Goal: Task Accomplishment & Management: Complete application form

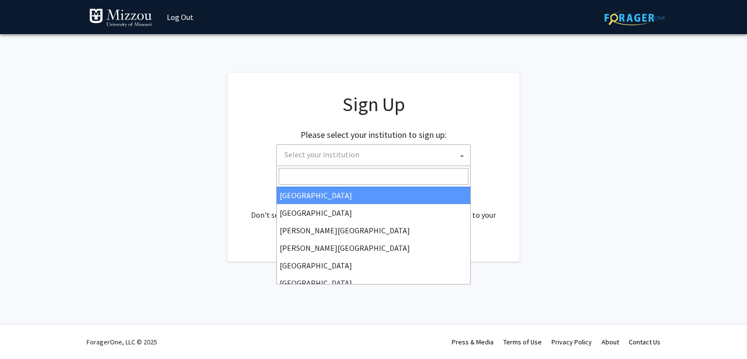
click at [458, 156] on span at bounding box center [462, 155] width 10 height 21
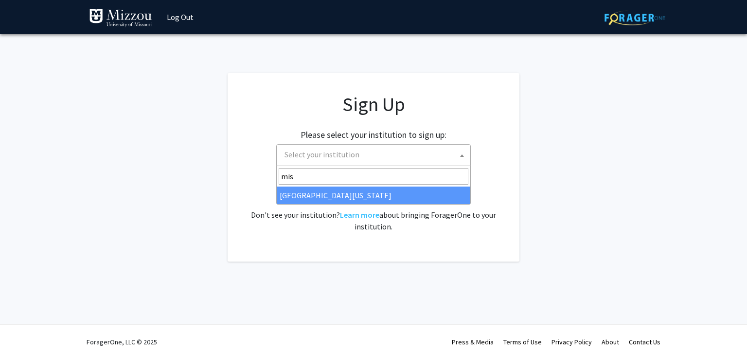
type input "miss"
select select "33"
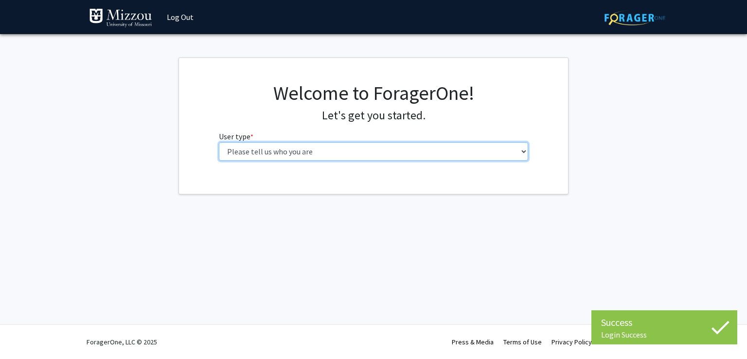
click at [408, 151] on select "Please tell us who you are Undergraduate Student Master's Student Doctoral Cand…" at bounding box center [374, 151] width 310 height 18
select select "5: faculty"
click at [219, 142] on select "Please tell us who you are Undergraduate Student Master's Student Doctoral Cand…" at bounding box center [374, 151] width 310 height 18
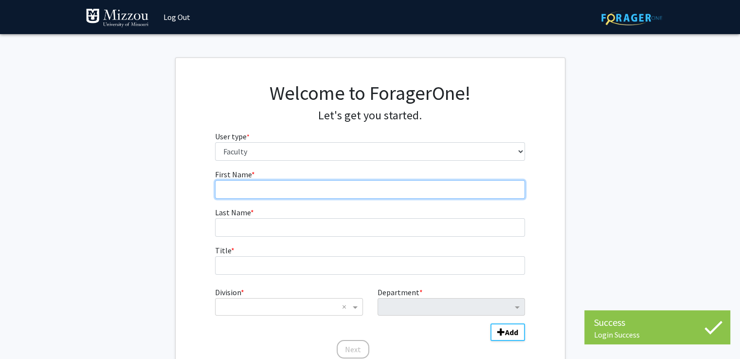
click at [384, 196] on input "First Name * required" at bounding box center [370, 189] width 310 height 18
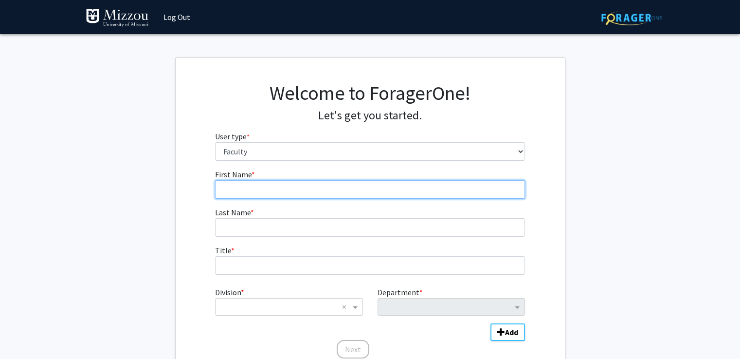
type input "Noor"
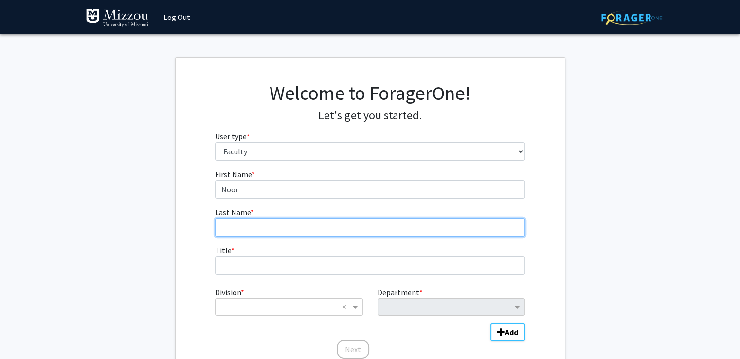
type input "[PERSON_NAME]"
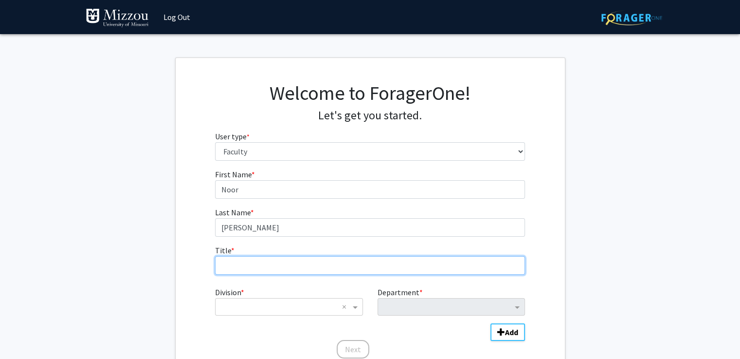
click at [317, 264] on input "Title * required" at bounding box center [370, 265] width 310 height 18
type input "Assistant Teaching Profesor"
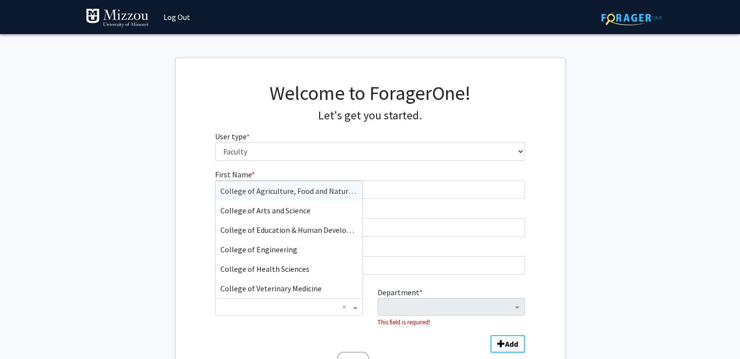
click at [314, 299] on div "× ×" at bounding box center [288, 307] width 147 height 18
type input "eng"
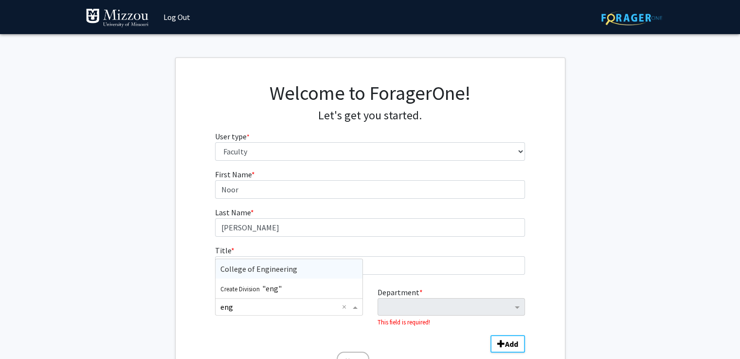
click at [324, 267] on div "College of Engineering" at bounding box center [289, 268] width 146 height 19
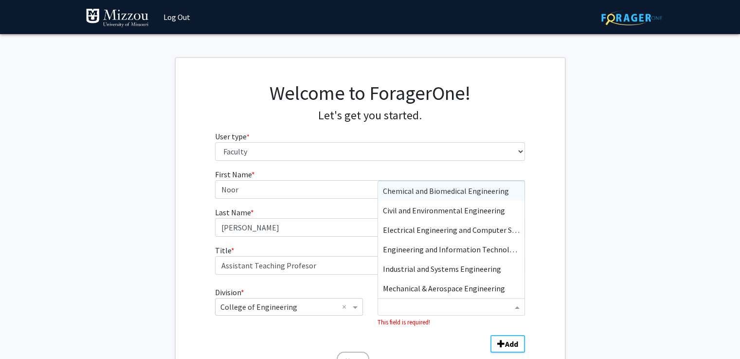
click at [415, 309] on input "Department" at bounding box center [447, 307] width 129 height 12
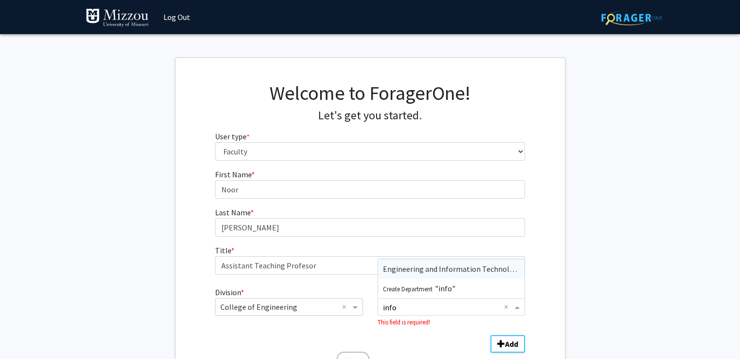
type input "infor"
click at [429, 271] on span "Engineering and Information Technology" at bounding box center [452, 269] width 139 height 10
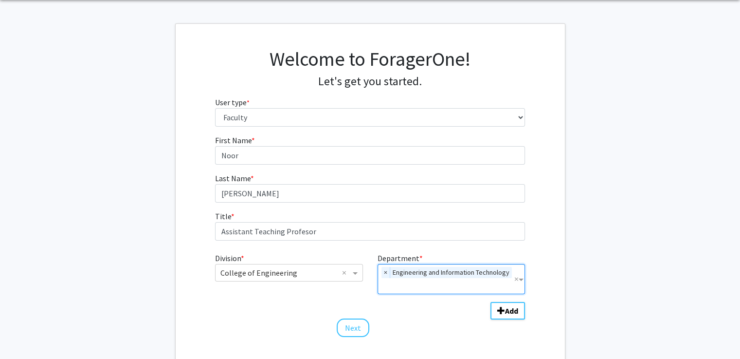
scroll to position [95, 0]
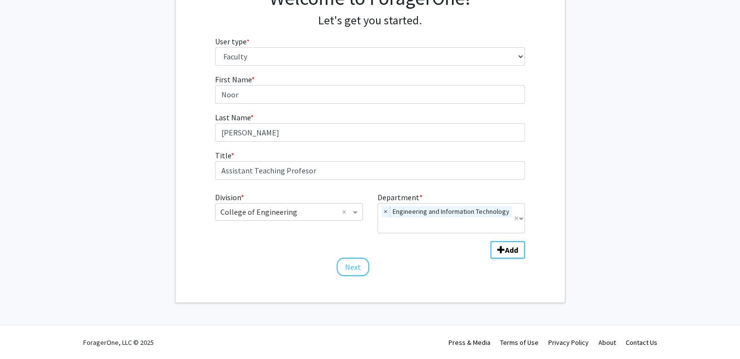
click at [474, 279] on div "Welcome to ForagerOne! Let's get you started. User type * required Please tell …" at bounding box center [370, 132] width 389 height 339
click at [497, 247] on span "Add Division/Department" at bounding box center [501, 250] width 8 height 8
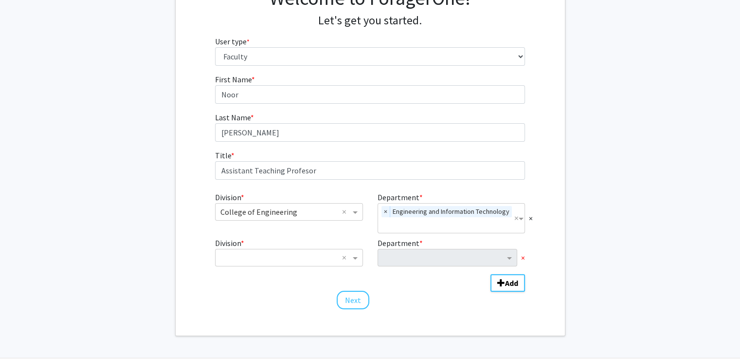
click at [522, 256] on span "×" at bounding box center [523, 258] width 4 height 12
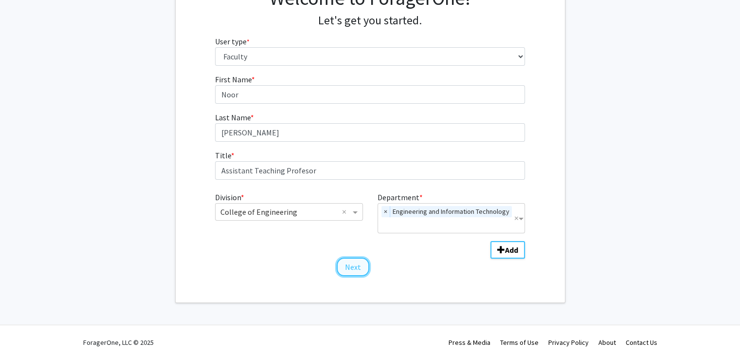
click at [359, 268] on button "Next" at bounding box center [353, 266] width 33 height 18
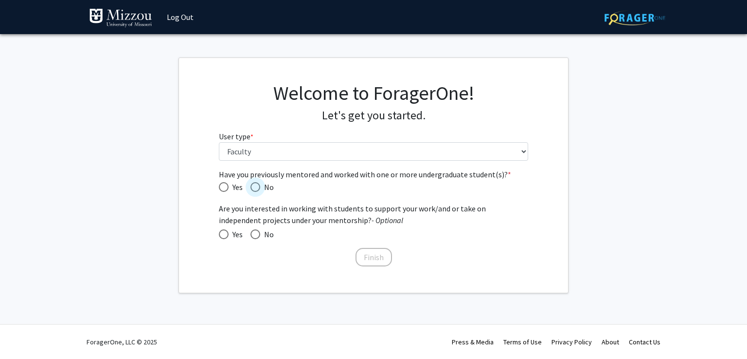
click at [257, 188] on span "Have you previously mentored and worked with one or more undergraduate student(…" at bounding box center [256, 187] width 10 height 10
click at [257, 188] on input "No" at bounding box center [256, 187] width 10 height 10
radio input "true"
click at [260, 232] on span at bounding box center [256, 234] width 10 height 10
click at [260, 232] on input "No" at bounding box center [256, 234] width 10 height 10
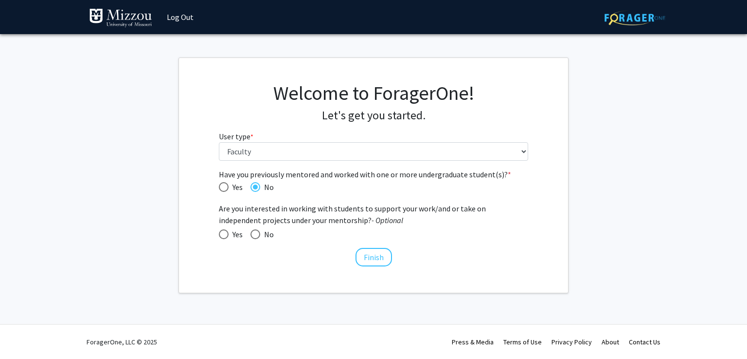
radio input "true"
click at [246, 228] on mat-radio-button "No" at bounding box center [258, 234] width 31 height 12
click at [221, 233] on span at bounding box center [224, 234] width 10 height 10
click at [221, 233] on input "Yes" at bounding box center [224, 234] width 10 height 10
radio input "true"
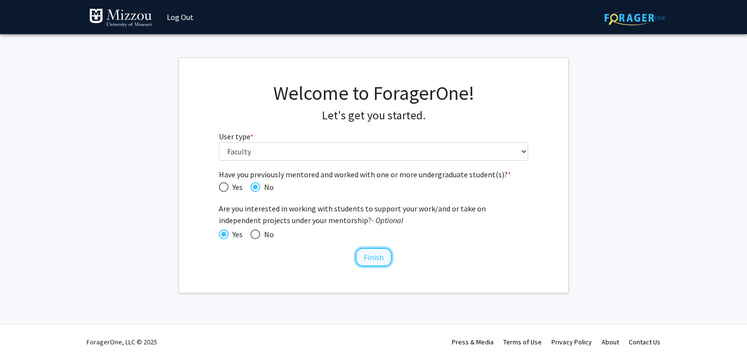
click at [377, 263] on button "Finish" at bounding box center [374, 257] width 36 height 18
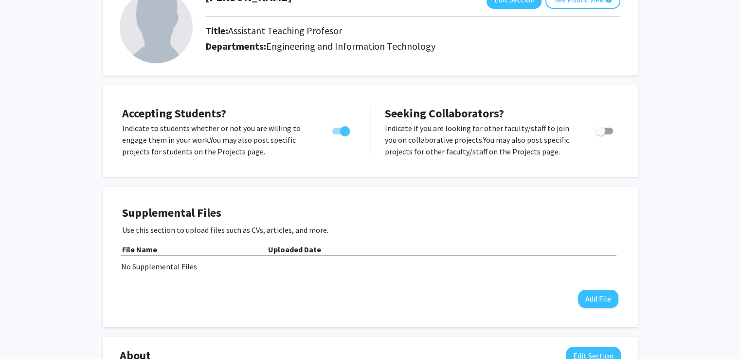
scroll to position [73, 0]
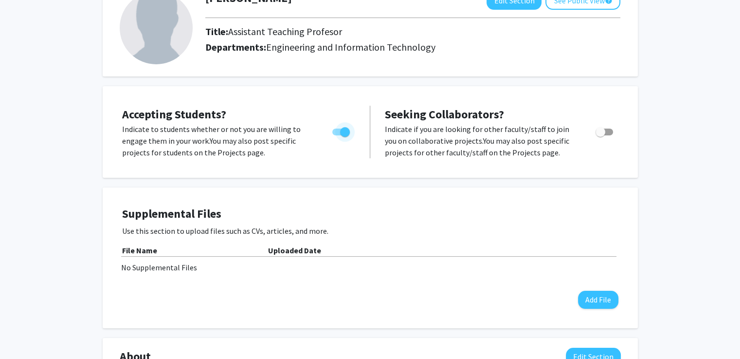
click at [344, 136] on span "Toggle" at bounding box center [345, 132] width 10 height 10
click at [337, 136] on input "Would you like to permit student requests?" at bounding box center [337, 135] width 0 height 0
checkbox input "false"
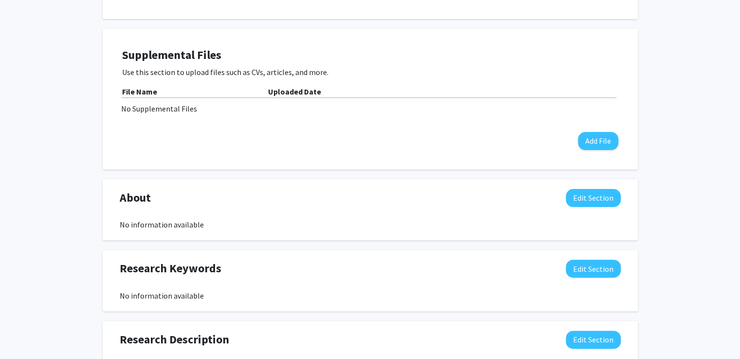
scroll to position [234, 0]
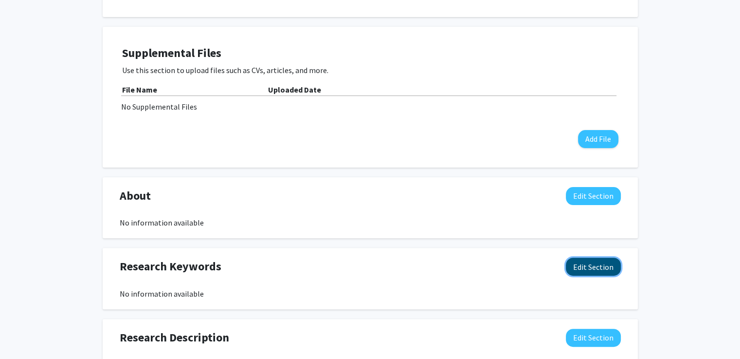
click at [588, 269] on button "Edit Section" at bounding box center [593, 266] width 55 height 18
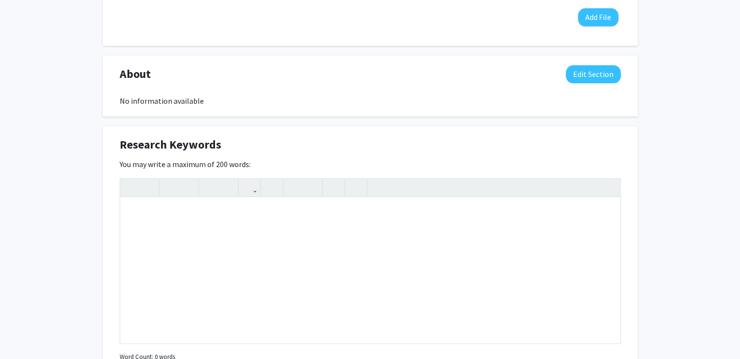
scroll to position [355, 0]
click at [506, 236] on div "Note to users with screen readers: Please deactivate our accessibility plugin f…" at bounding box center [370, 271] width 500 height 146
type textarea "l"
click at [675, 59] on div "[PERSON_NAME] Edit Section See Public View help Title: Assistant Teaching Profe…" at bounding box center [370, 162] width 740 height 964
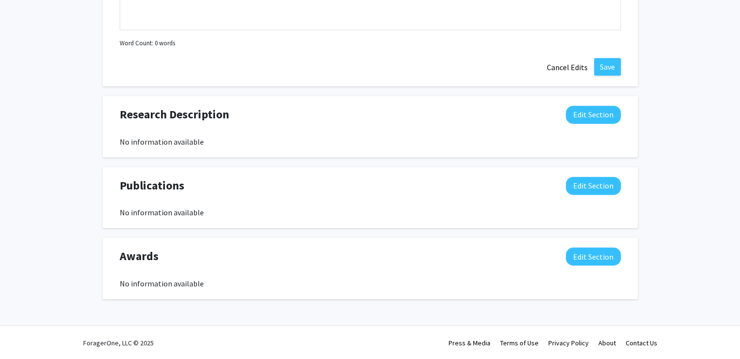
scroll to position [0, 0]
